Goal: Task Accomplishment & Management: Manage account settings

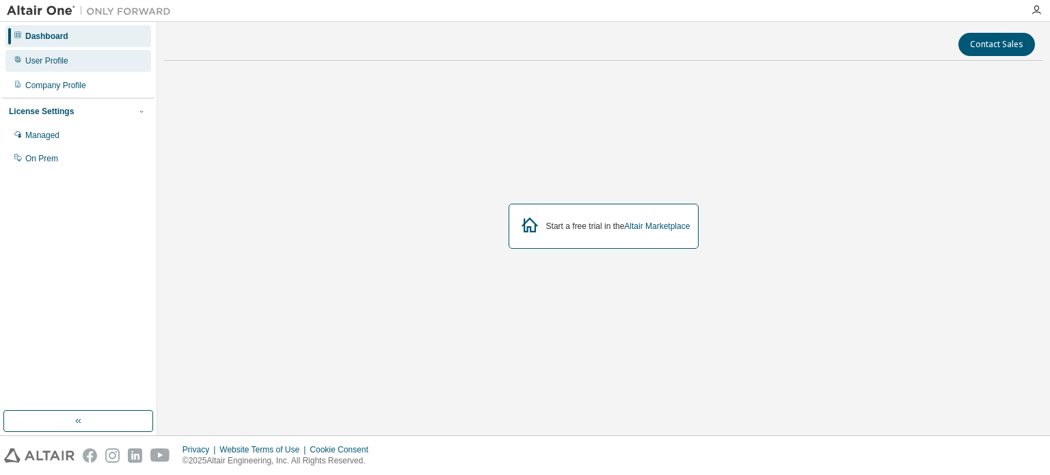
click at [77, 51] on div "User Profile" at bounding box center [78, 61] width 146 height 22
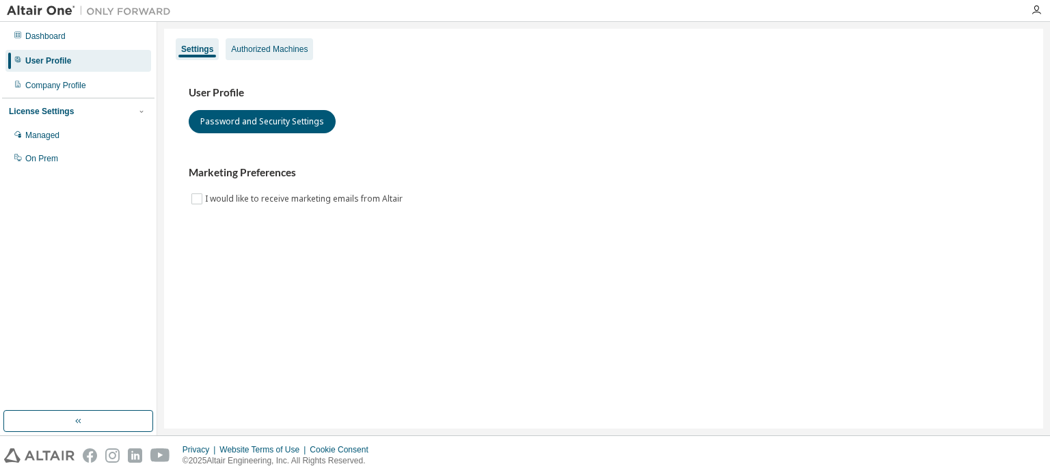
click at [282, 49] on div "Authorized Machines" at bounding box center [269, 49] width 77 height 11
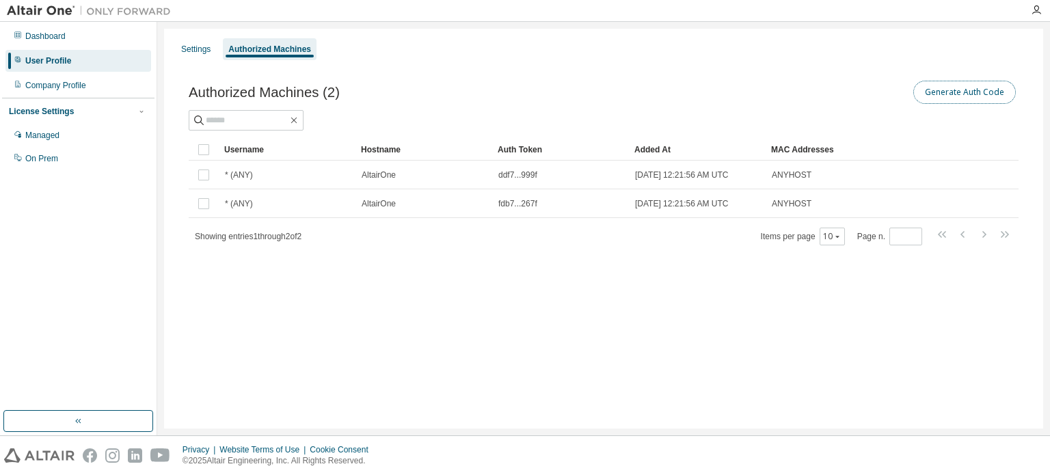
click at [958, 94] on button "Generate Auth Code" at bounding box center [965, 92] width 103 height 23
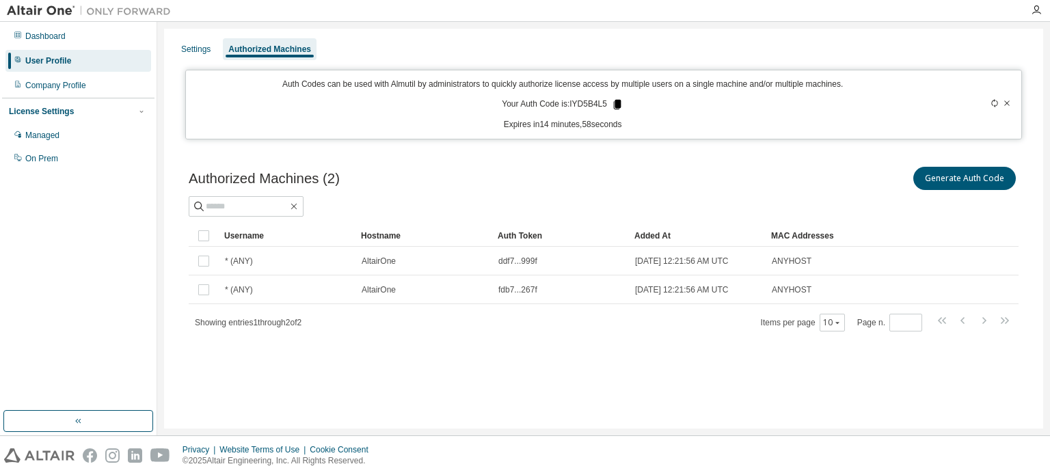
click at [613, 105] on icon at bounding box center [617, 104] width 12 height 12
click at [805, 24] on div "Settings Authorized Machines Auth Codes can be used with Almutil by administrat…" at bounding box center [603, 229] width 893 height 414
